Goal: Task Accomplishment & Management: Use online tool/utility

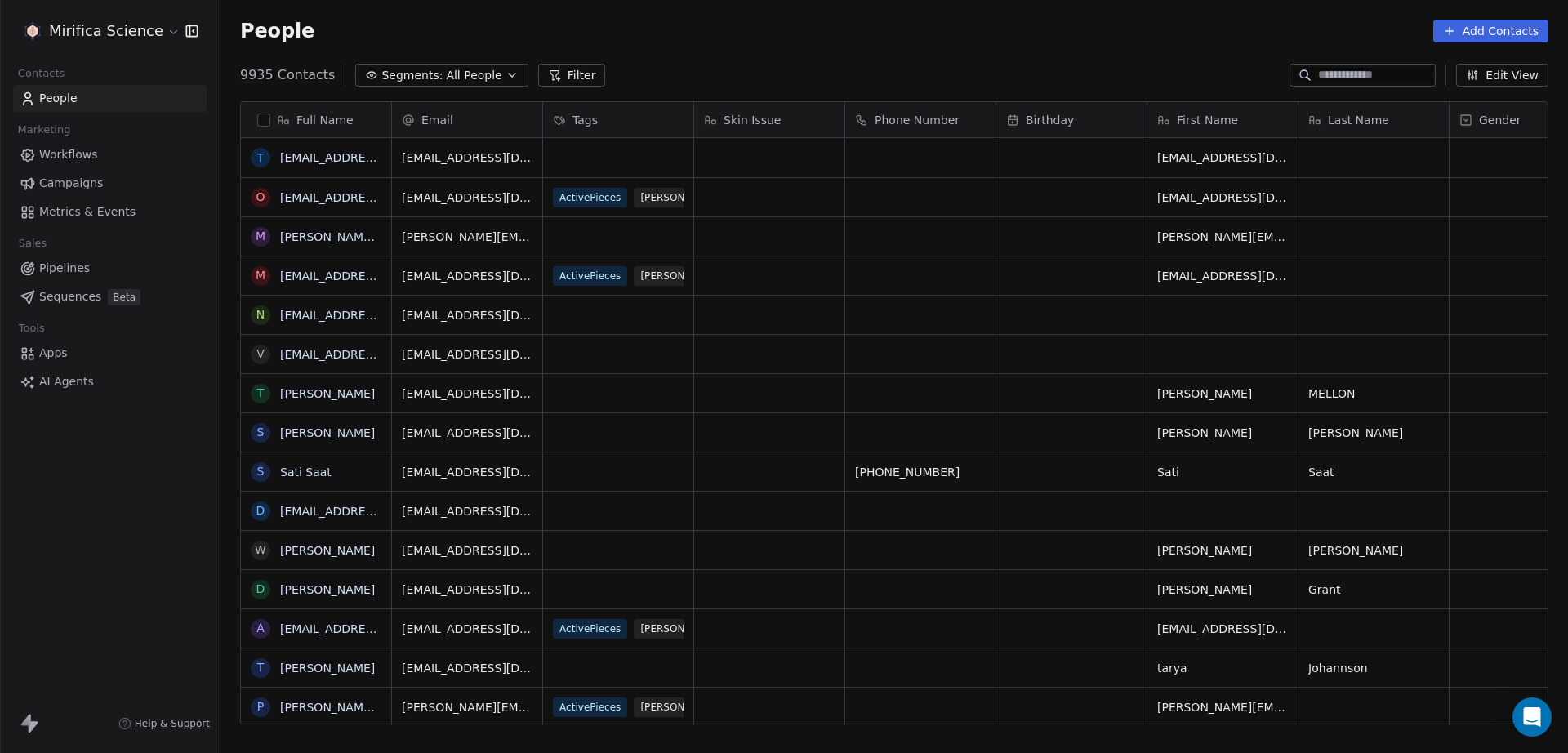
scroll to position [647, 1331]
click at [111, 176] on link "Campaigns" at bounding box center [109, 184] width 194 height 27
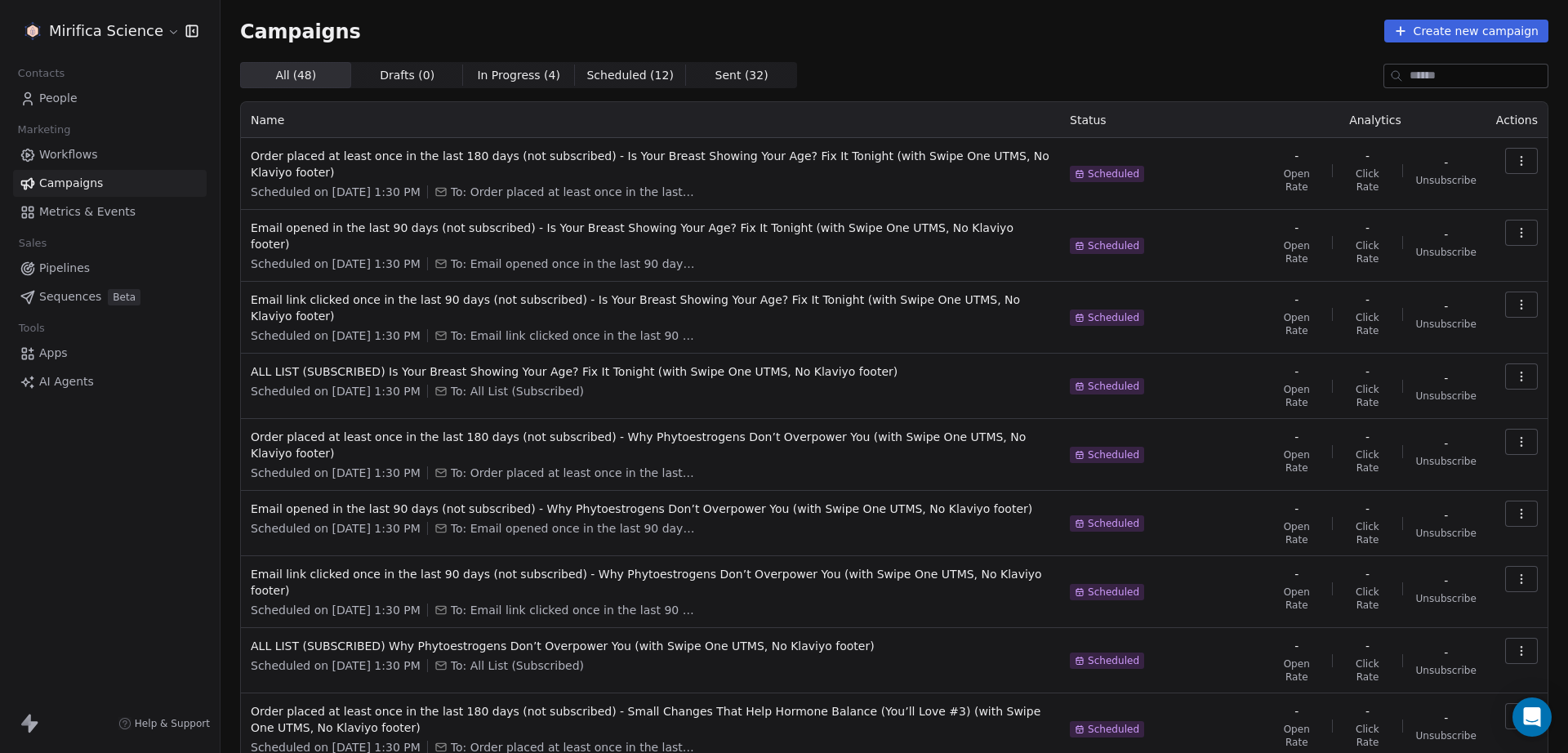
click at [587, 73] on span "Scheduled ( 12 )" at bounding box center [630, 76] width 87 height 18
click at [686, 73] on span "Sent ( 32 ) Sent ( 32 )" at bounding box center [742, 74] width 111 height 26
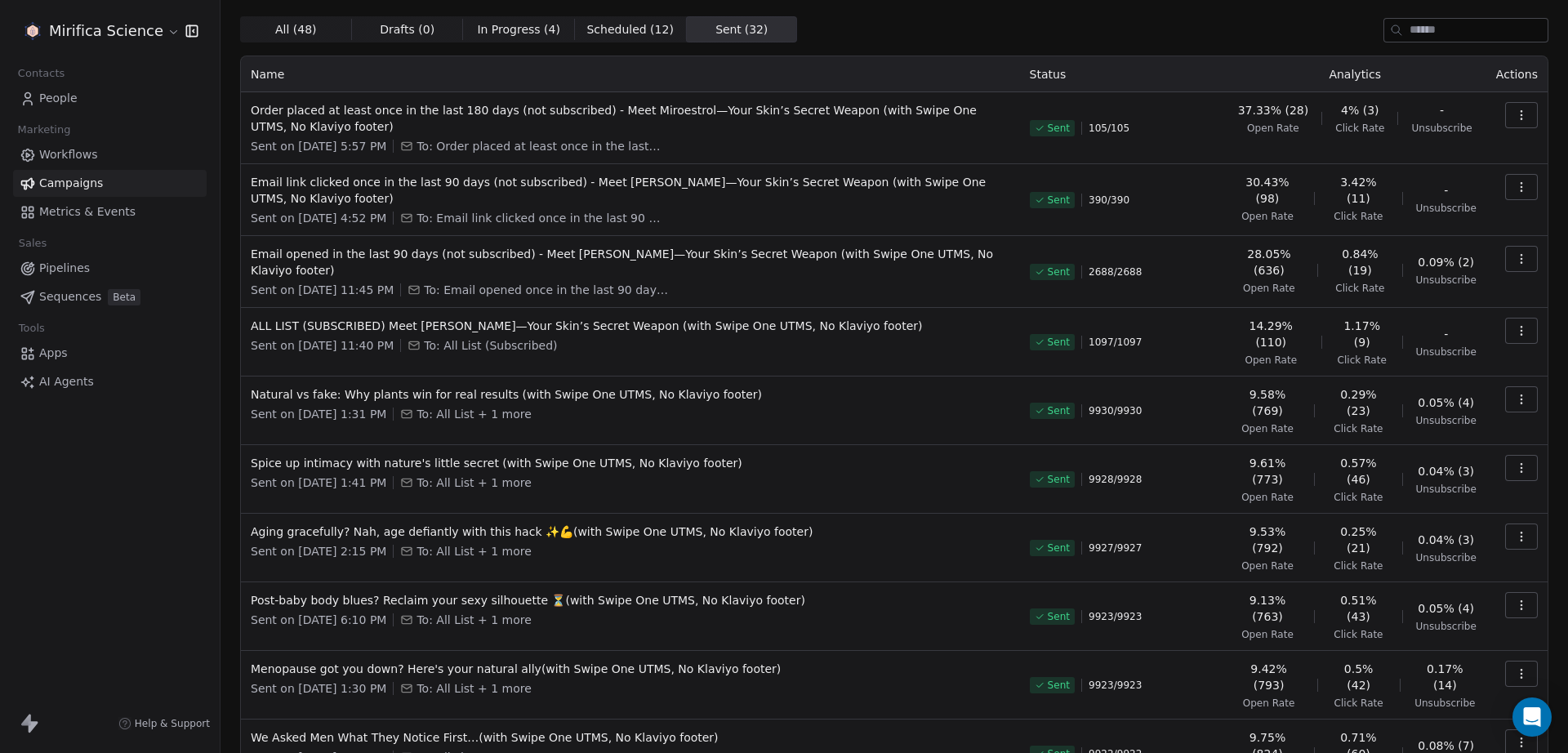
scroll to position [68, 0]
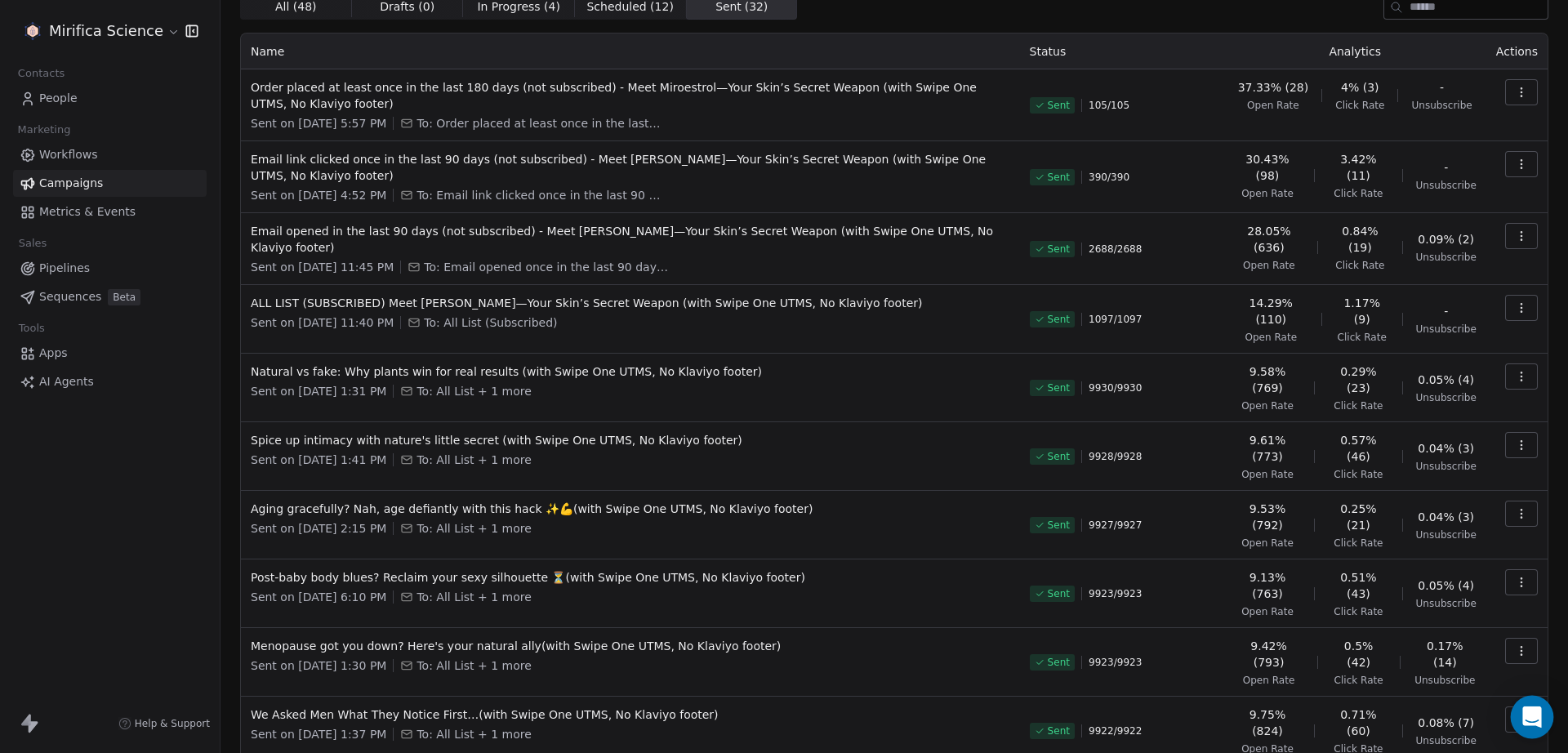
click at [1536, 708] on icon "Open Intercom Messenger" at bounding box center [1531, 718] width 19 height 22
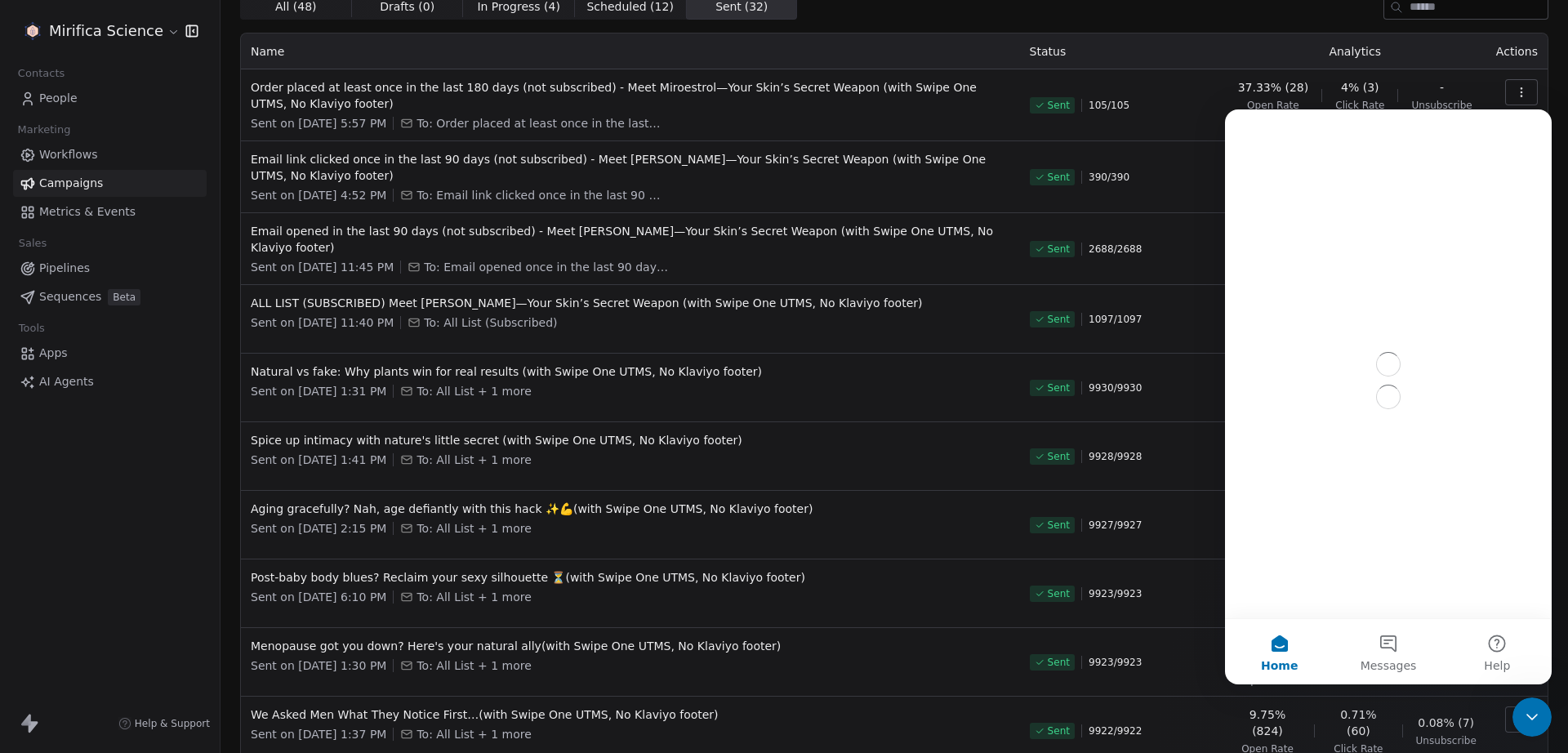
scroll to position [0, 0]
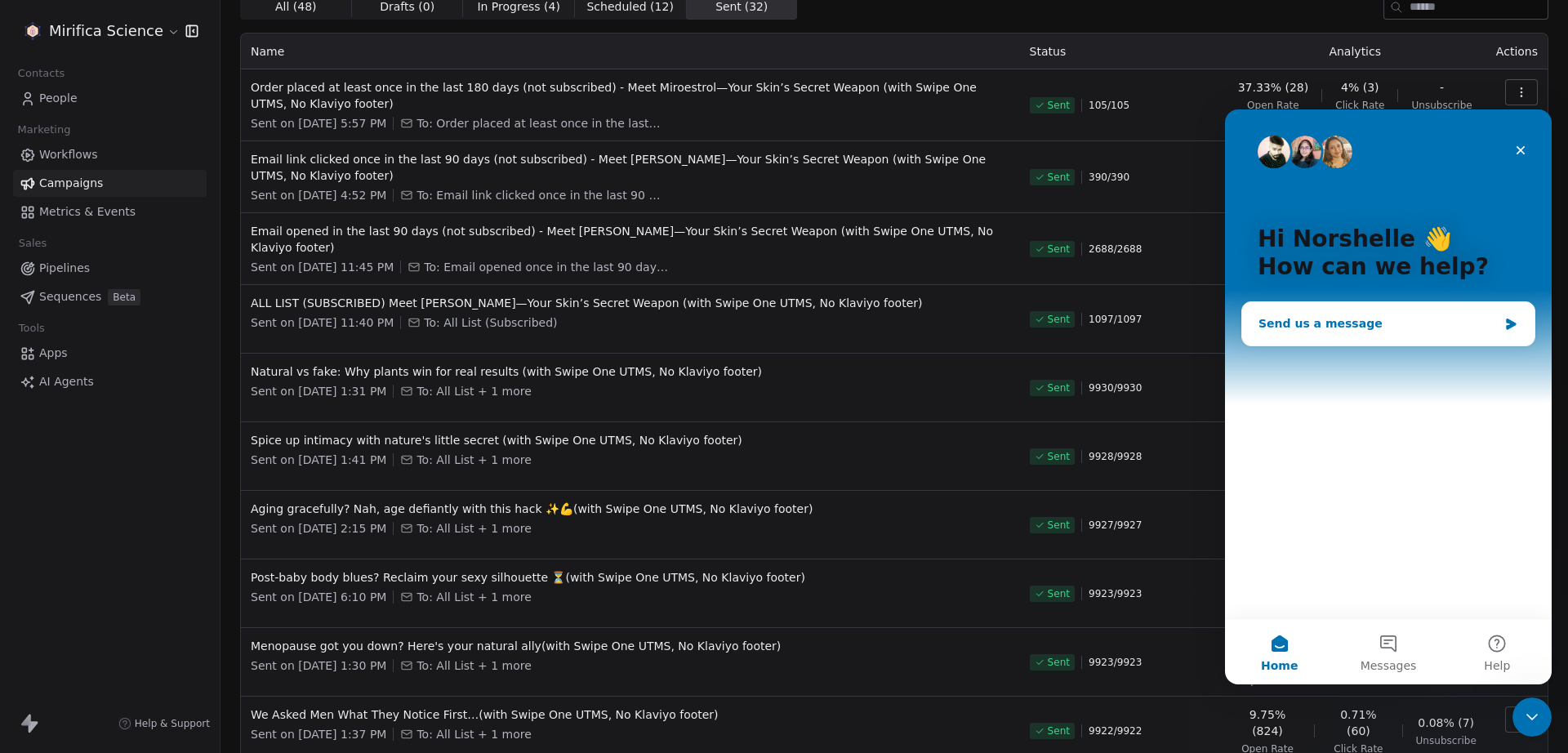
click at [1319, 330] on div "Send us a message" at bounding box center [1377, 324] width 240 height 18
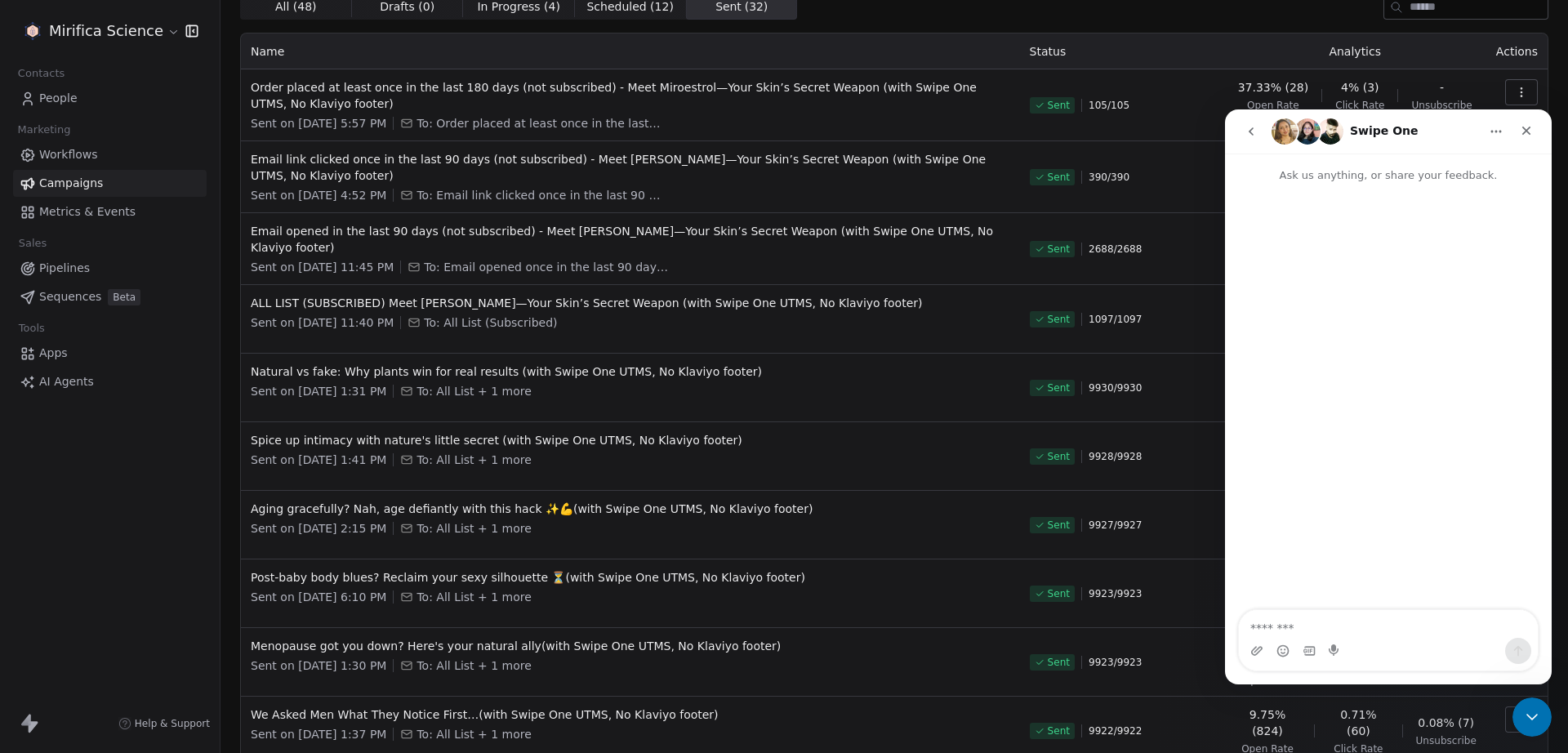
click at [1384, 618] on textarea "Message…" at bounding box center [1388, 624] width 299 height 27
type textarea "**********"
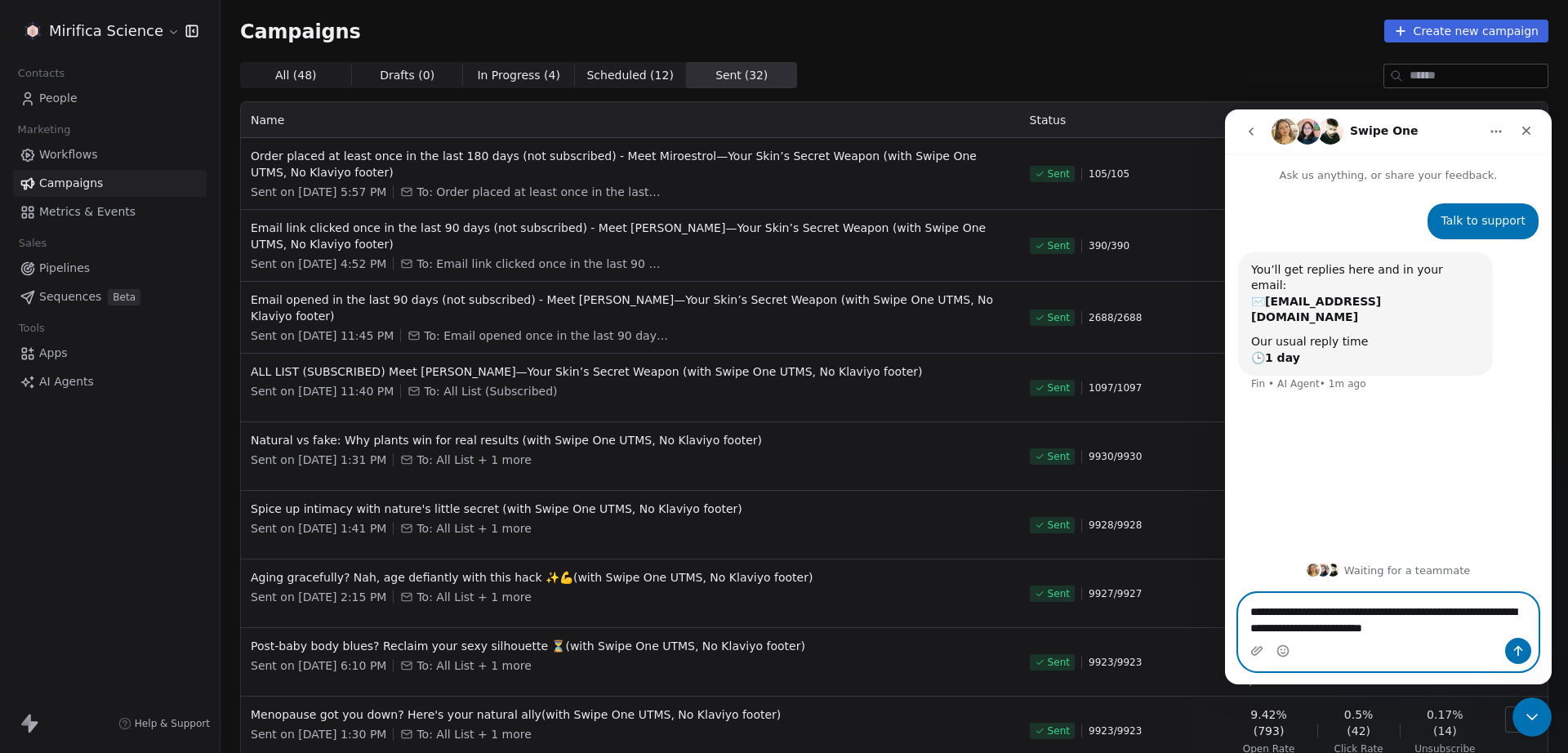
click at [1446, 633] on textarea "**********" at bounding box center [1388, 615] width 299 height 44
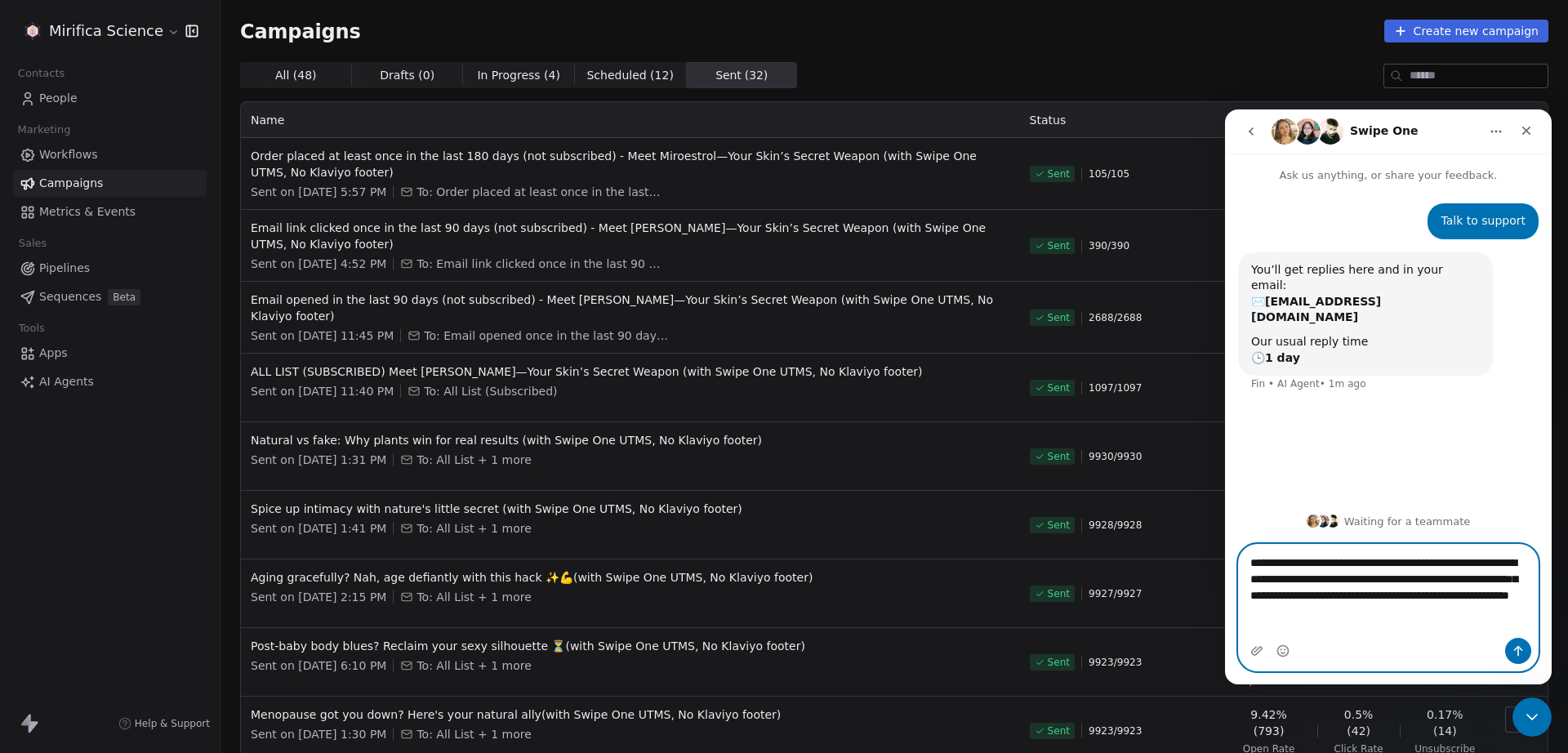
paste textarea "**********"
type textarea "**********"
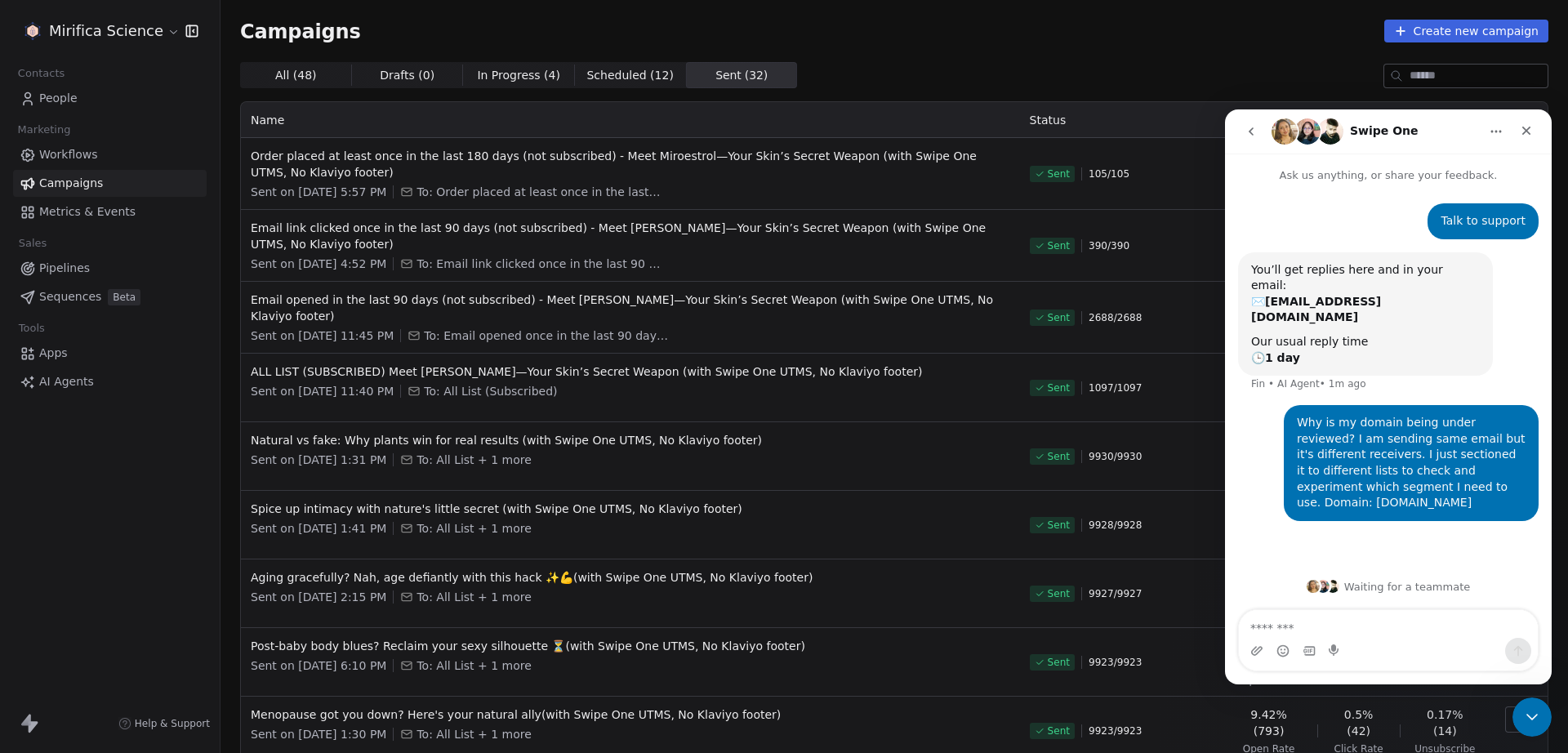
click at [1317, 334] on div "Our usual reply time 🕒 1 day" at bounding box center [1366, 350] width 229 height 32
click at [1253, 125] on icon "go back" at bounding box center [1250, 131] width 13 height 13
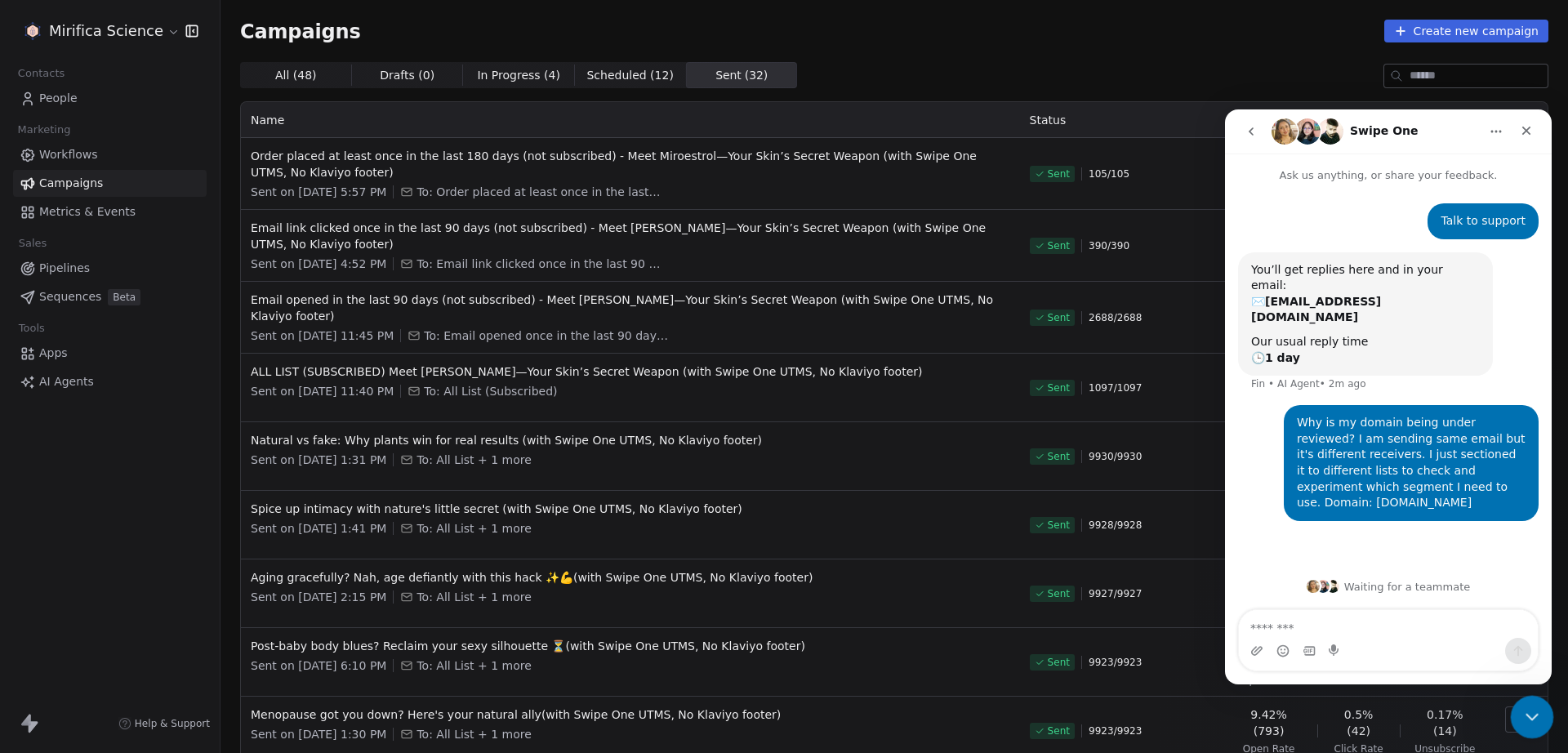
click at [1525, 724] on icon "Close Intercom Messenger" at bounding box center [1530, 715] width 20 height 20
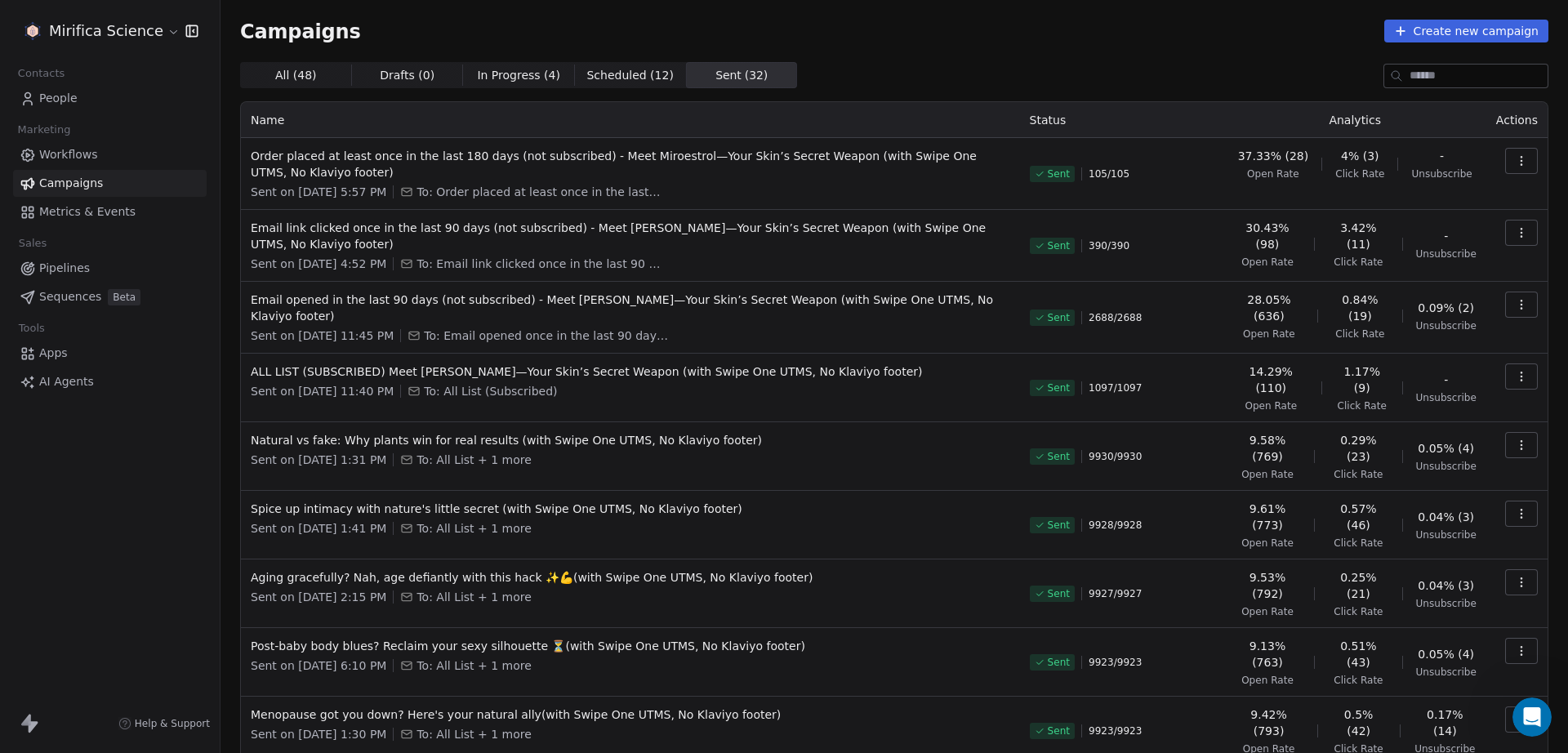
click at [888, 391] on div "Sent on [DATE] 11:40 PM To: All List (Subscribed)" at bounding box center [630, 391] width 760 height 17
click at [477, 78] on span "In Progress ( 4 )" at bounding box center [518, 76] width 83 height 18
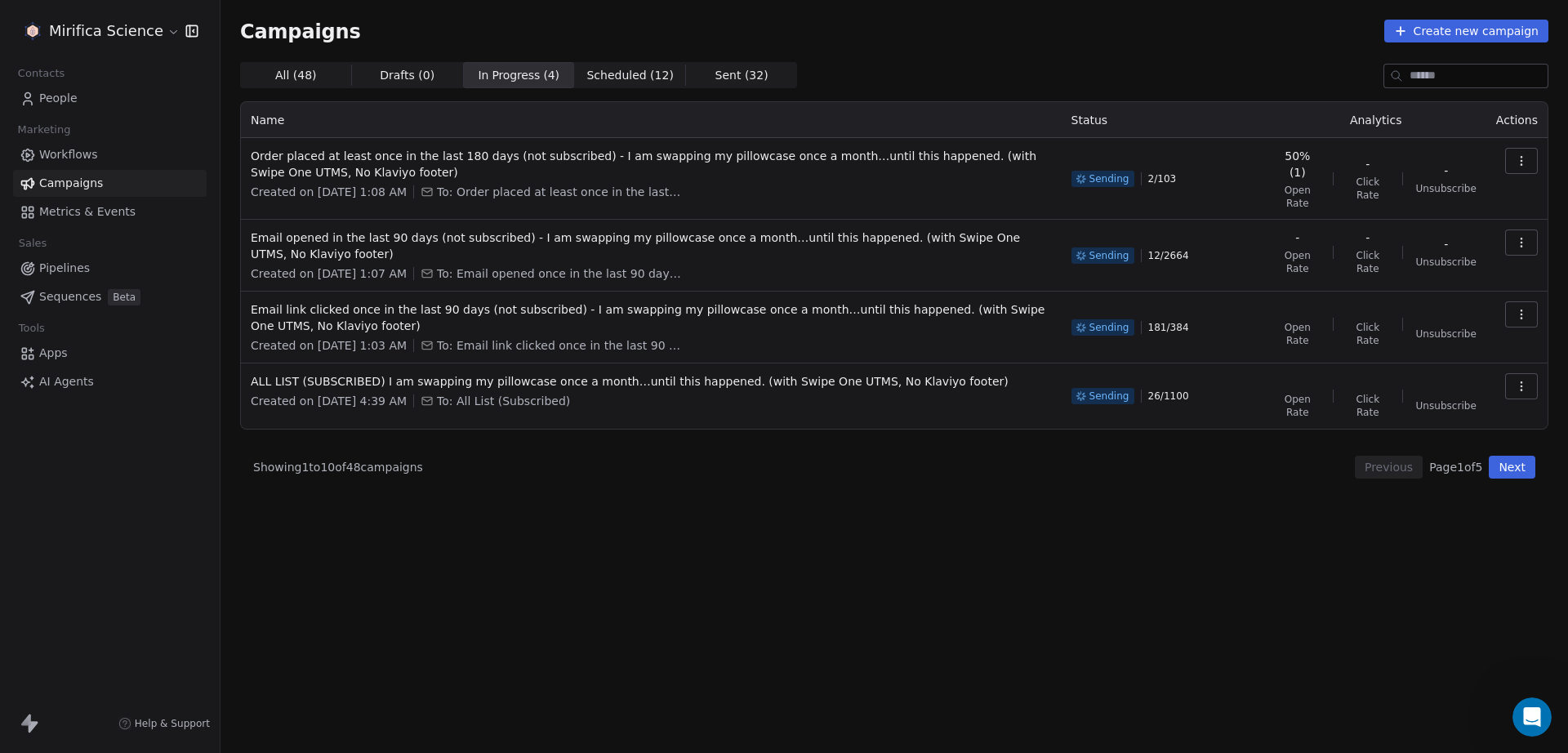
click at [675, 463] on div "Showing 1 to 10 of 48 campaigns Previous Page 1 of 5 Next" at bounding box center [894, 466] width 1308 height 22
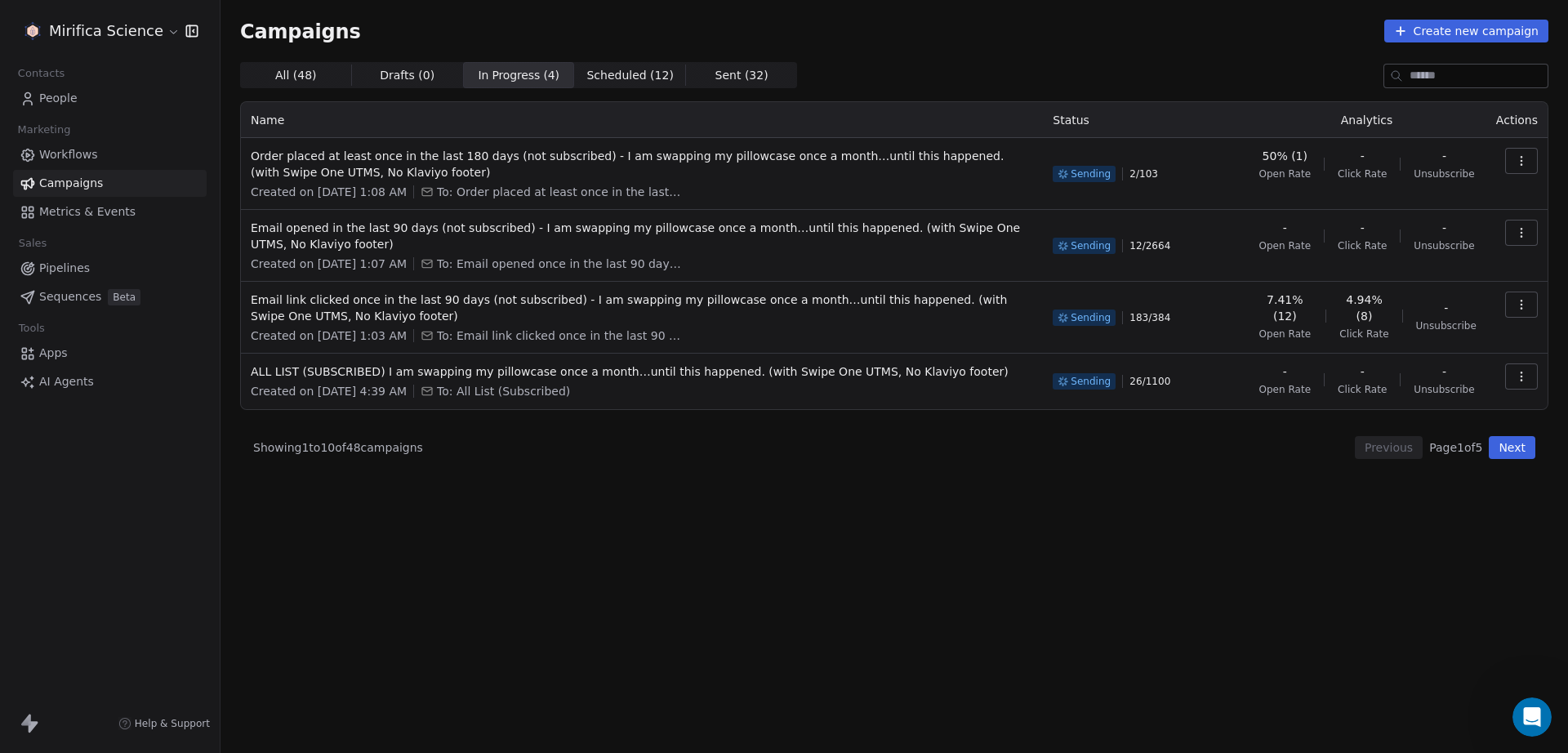
click at [603, 524] on div "All ( 48 ) All ( 48 ) Drafts ( 0 ) Drafts ( 0 ) In Progress ( 4 ) In Progress (…" at bounding box center [894, 335] width 1308 height 548
click at [618, 518] on div "All ( 48 ) All ( 48 ) Drafts ( 0 ) Drafts ( 0 ) In Progress ( 4 ) In Progress (…" at bounding box center [894, 335] width 1308 height 548
click at [623, 509] on div "All ( 48 ) All ( 48 ) Drafts ( 0 ) Drafts ( 0 ) In Progress ( 4 ) In Progress (…" at bounding box center [894, 335] width 1308 height 548
click at [1524, 713] on icon "Open Intercom Messenger" at bounding box center [1530, 716] width 27 height 27
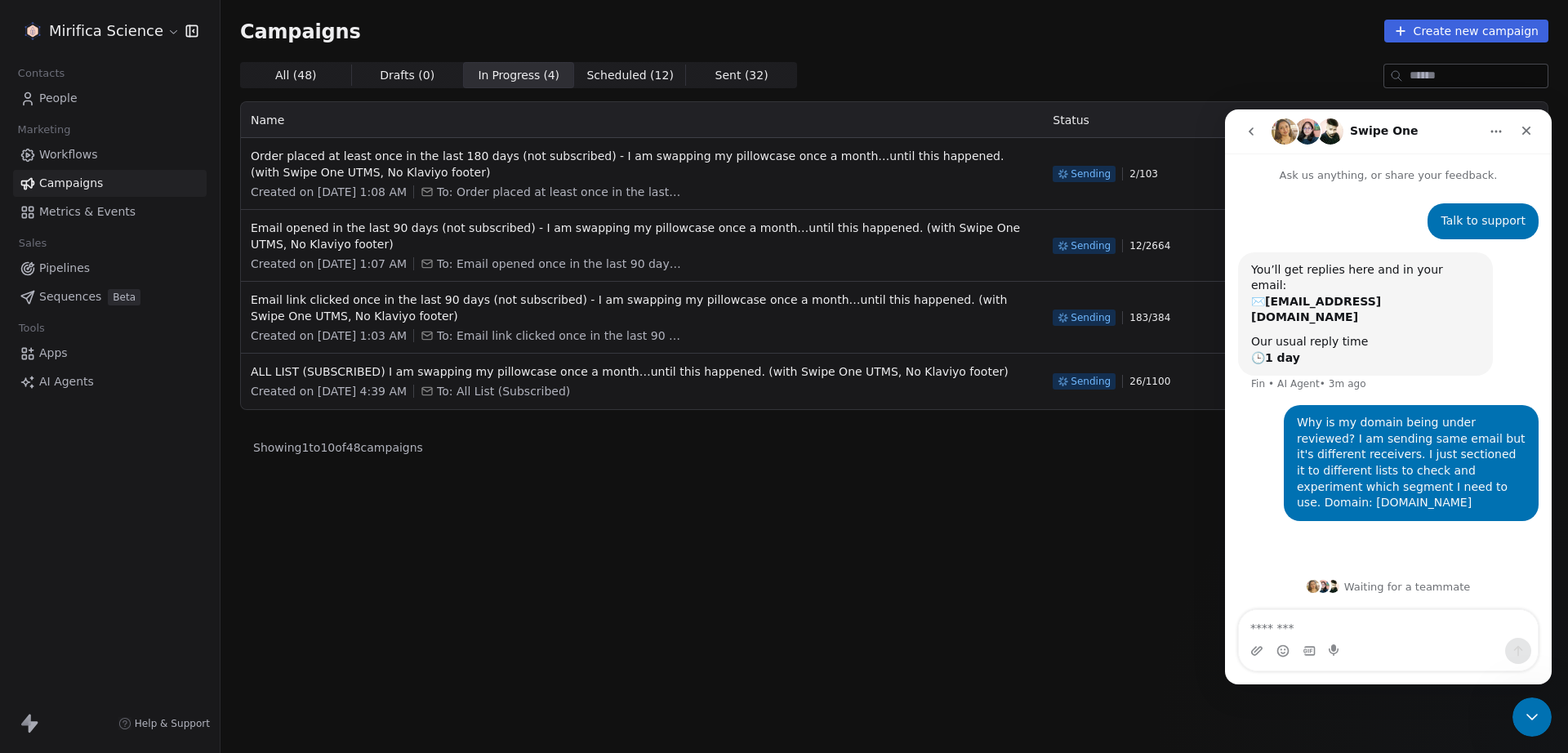
click at [1358, 624] on textarea "Message…" at bounding box center [1388, 624] width 299 height 27
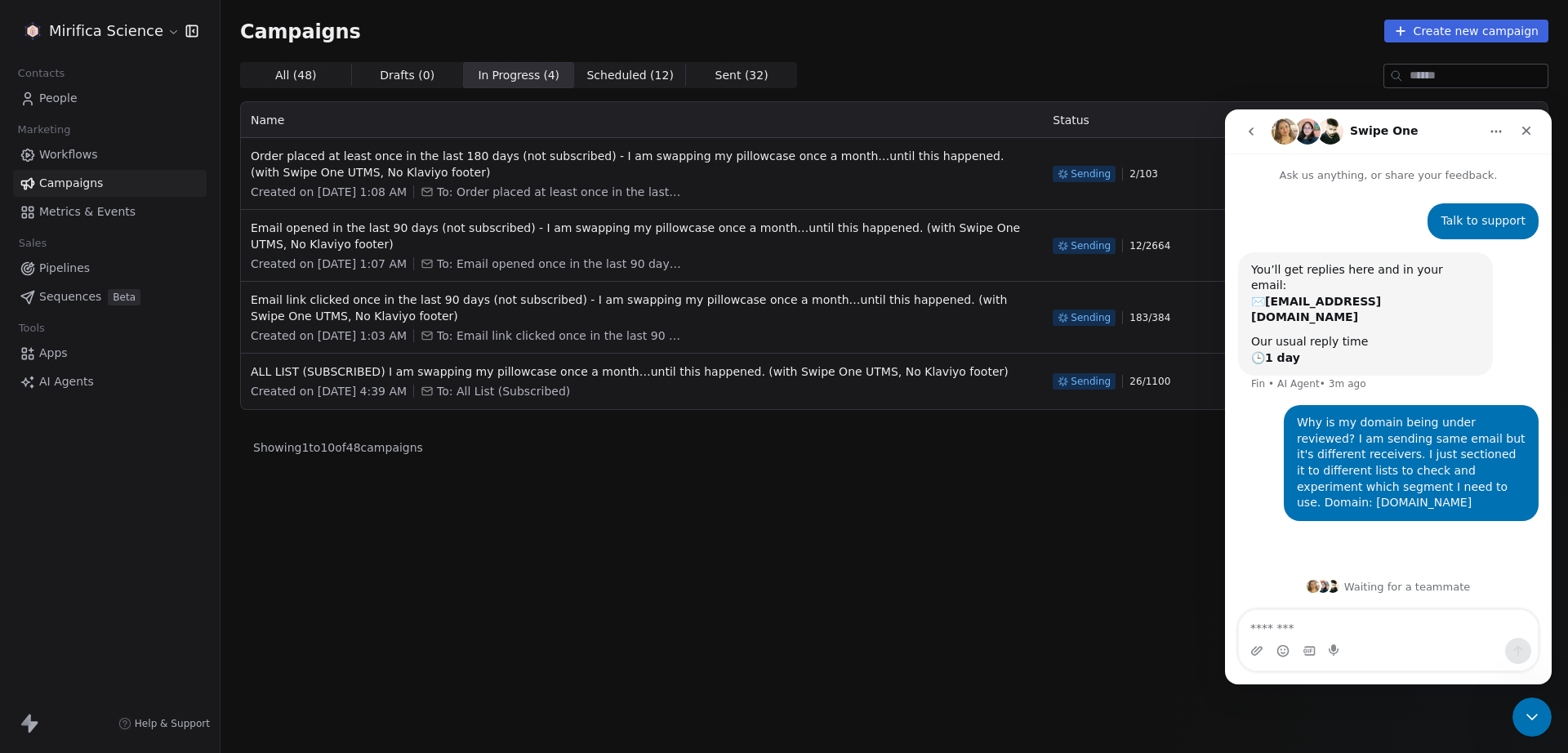
click at [1358, 624] on textarea "Message…" at bounding box center [1388, 624] width 299 height 27
click at [854, 487] on div "All ( 48 ) All ( 48 ) Drafts ( 0 ) Drafts ( 0 ) In Progress ( 4 ) In Progress (…" at bounding box center [894, 335] width 1308 height 548
click at [1336, 621] on textarea "Message…" at bounding box center [1388, 624] width 299 height 27
click at [1327, 610] on textarea "Message…" at bounding box center [1388, 624] width 299 height 27
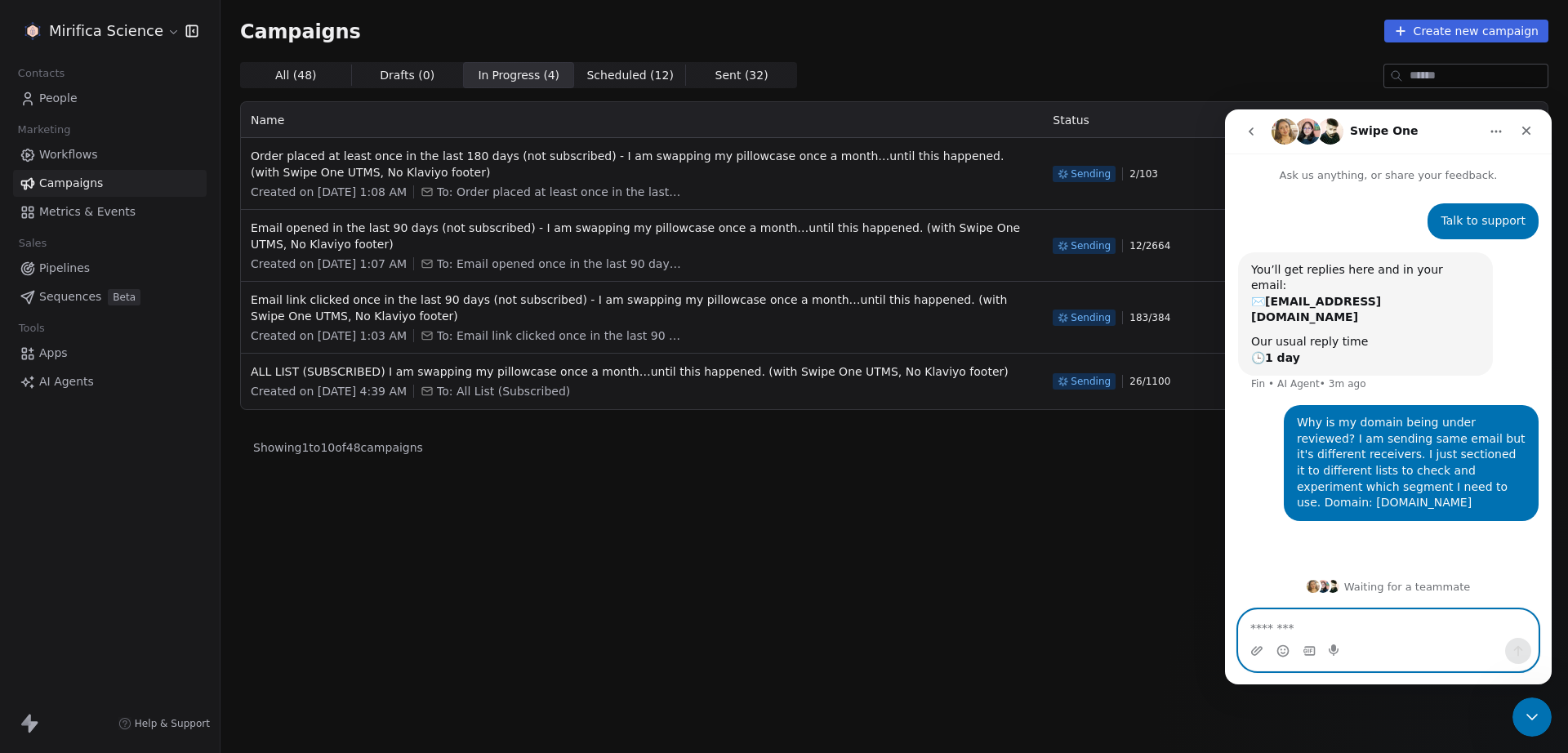
click at [1327, 610] on textarea "Message…" at bounding box center [1388, 624] width 299 height 27
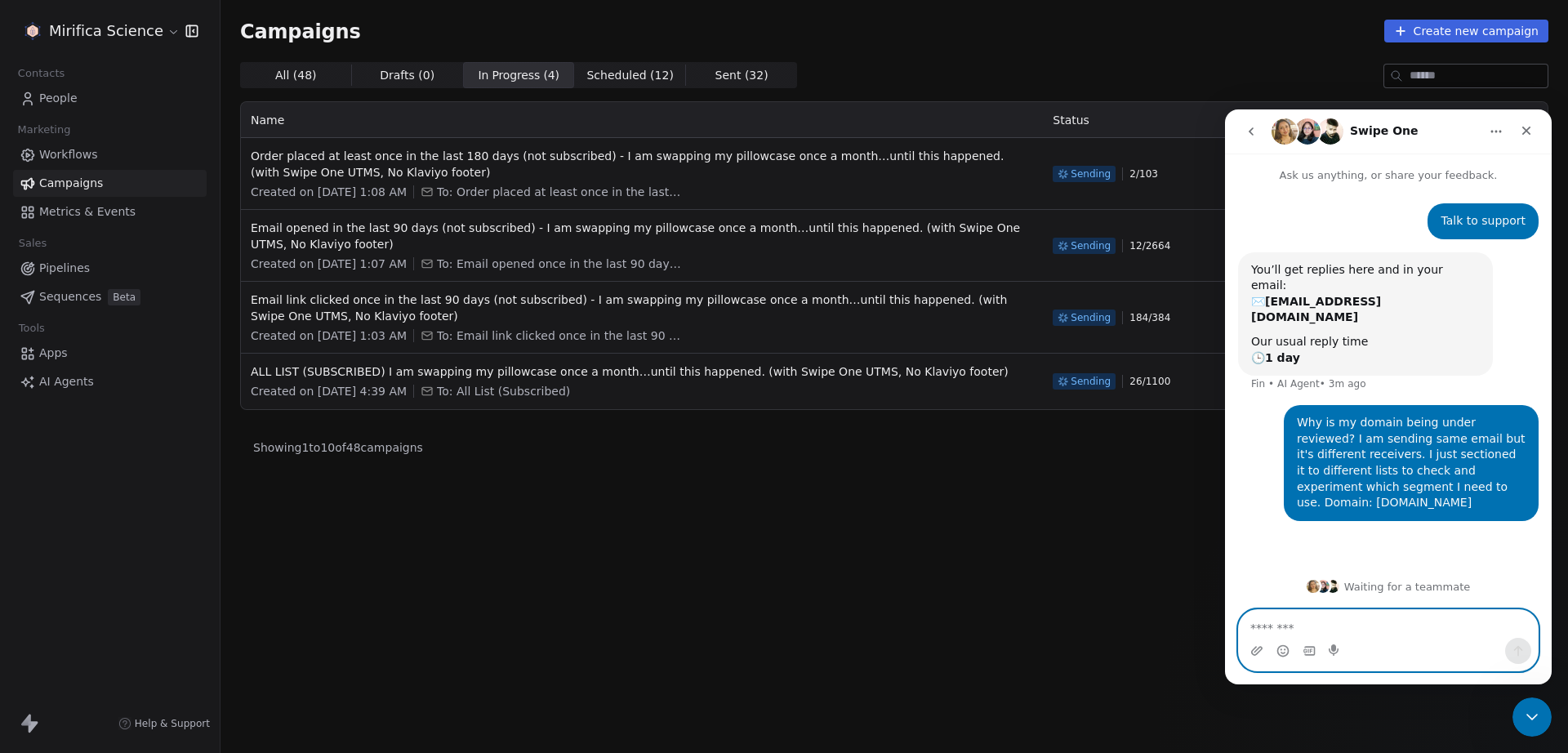
click at [1334, 632] on textarea "Message…" at bounding box center [1388, 624] width 299 height 27
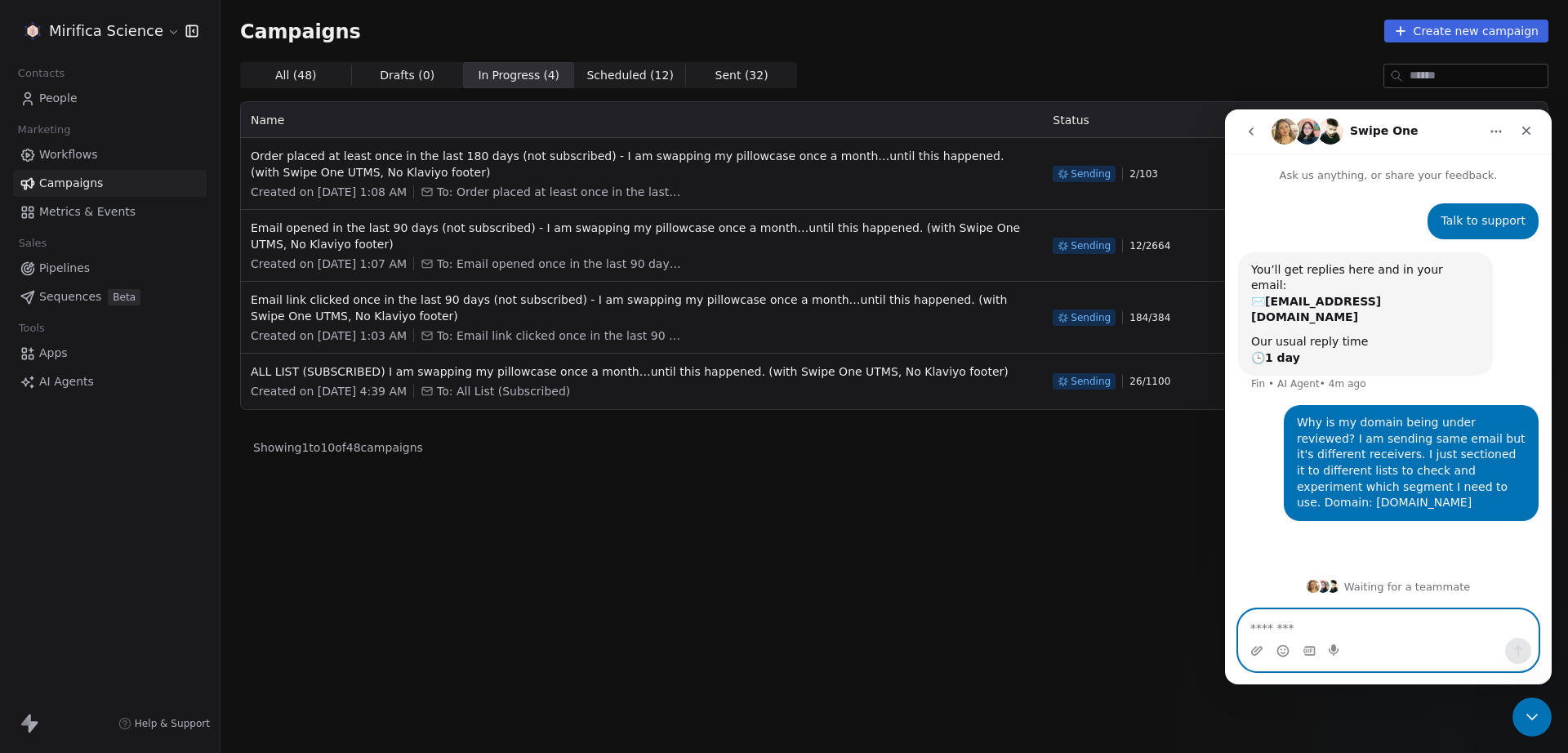
click at [1334, 632] on textarea "Message…" at bounding box center [1388, 624] width 299 height 27
click at [705, 492] on div "All ( 48 ) All ( 48 ) Drafts ( 0 ) Drafts ( 0 ) In Progress ( 4 ) In Progress (…" at bounding box center [894, 335] width 1308 height 548
click at [287, 76] on span "All ( 48 )" at bounding box center [296, 76] width 42 height 18
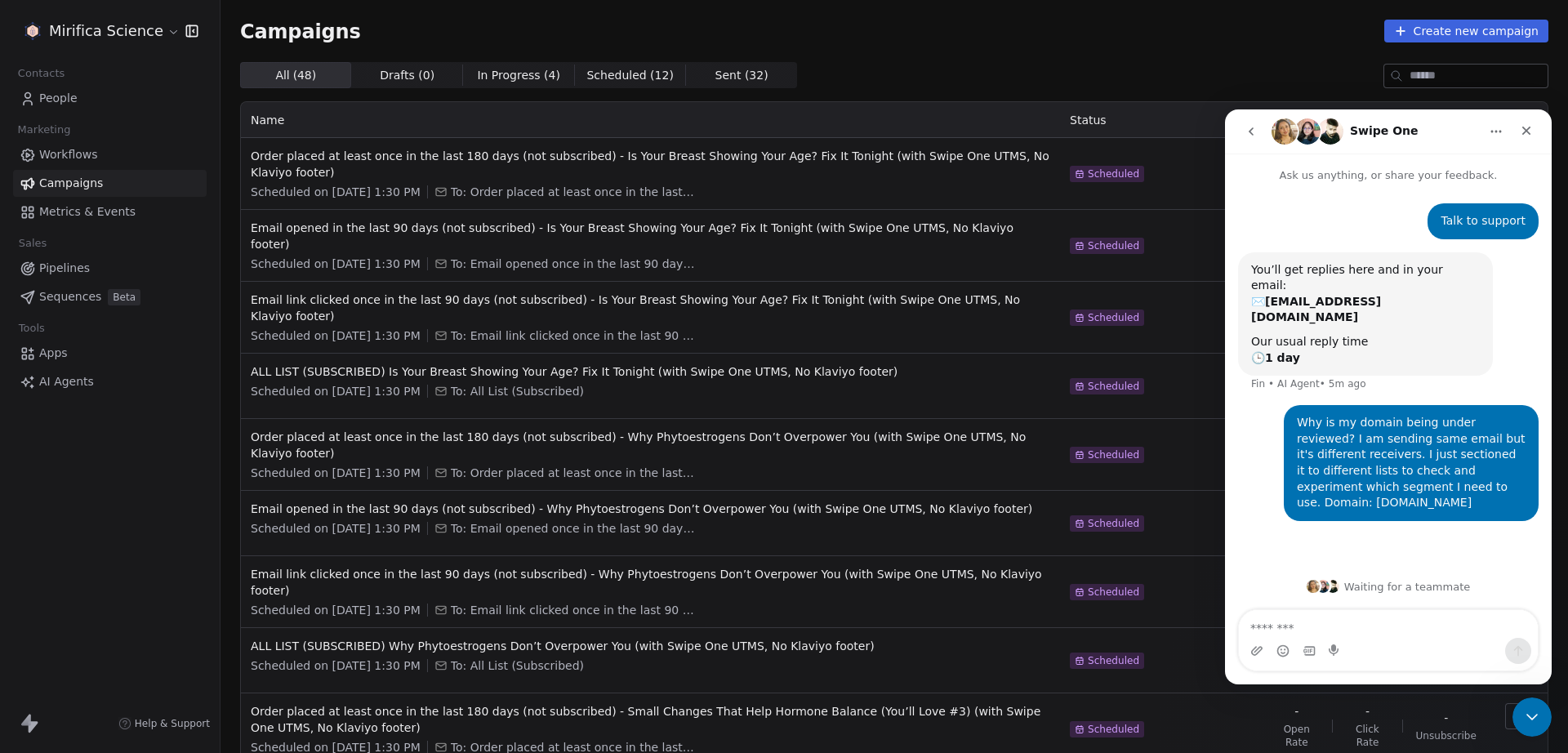
click at [631, 82] on span "Scheduled ( 12 )" at bounding box center [630, 76] width 87 height 18
click at [325, 82] on span "All ( 48 ) All ( 48 )" at bounding box center [296, 74] width 111 height 26
